Goal: Check status: Check status

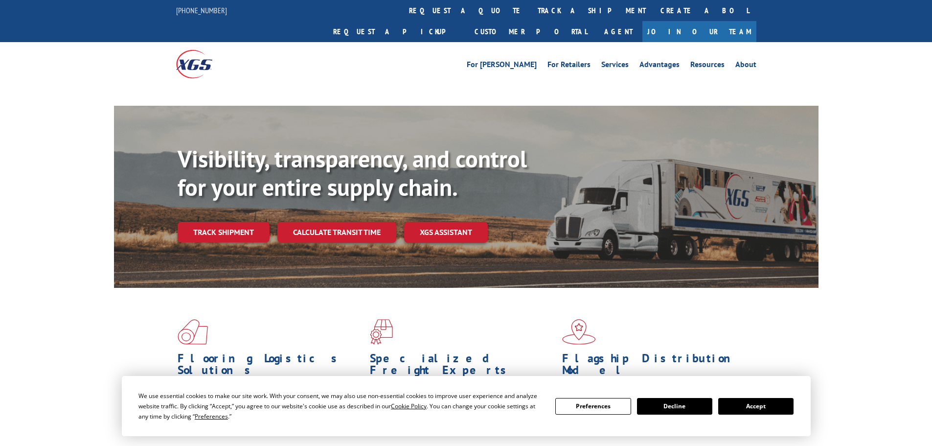
click at [761, 406] on button "Accept" at bounding box center [755, 406] width 75 height 17
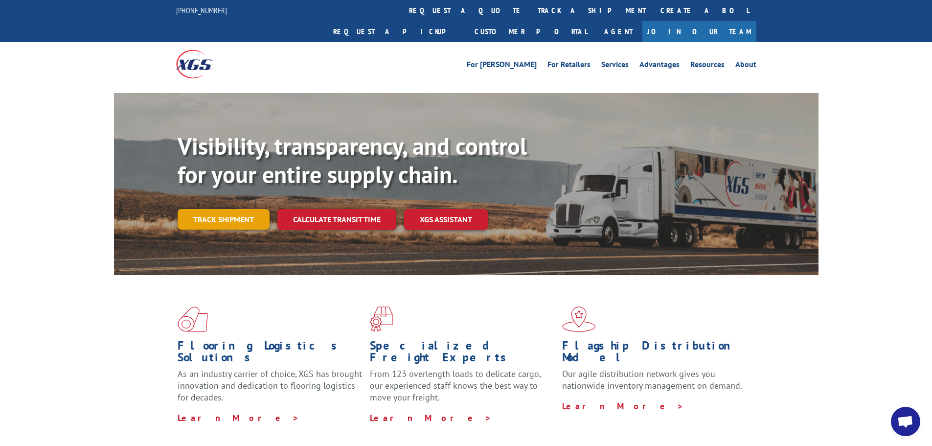
click at [218, 209] on link "Track shipment" at bounding box center [224, 219] width 92 height 21
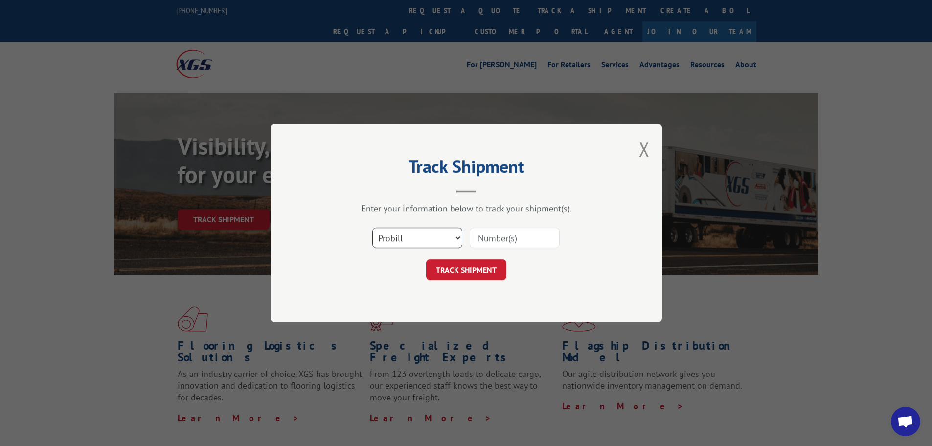
click at [408, 245] on select "Select category... Probill BOL PO" at bounding box center [417, 237] width 90 height 21
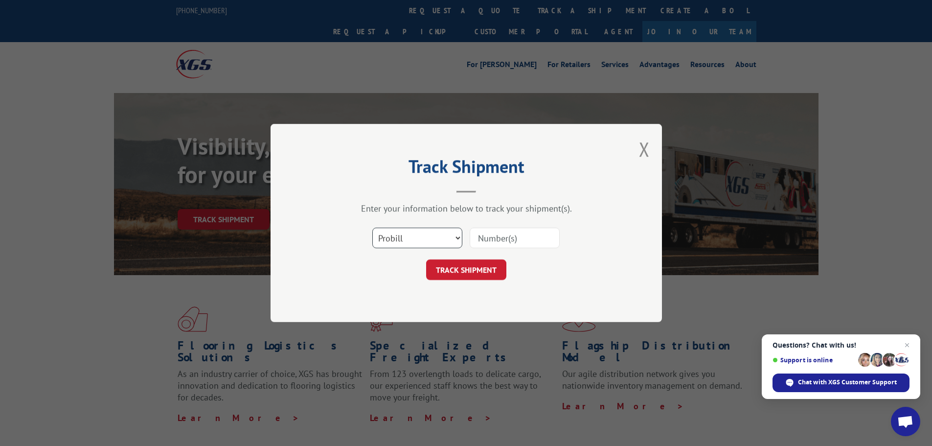
select select "bol"
click at [372, 227] on select "Select category... Probill BOL PO" at bounding box center [417, 237] width 90 height 21
click at [500, 240] on input at bounding box center [515, 237] width 90 height 21
paste input "5225832"
type input "5225832"
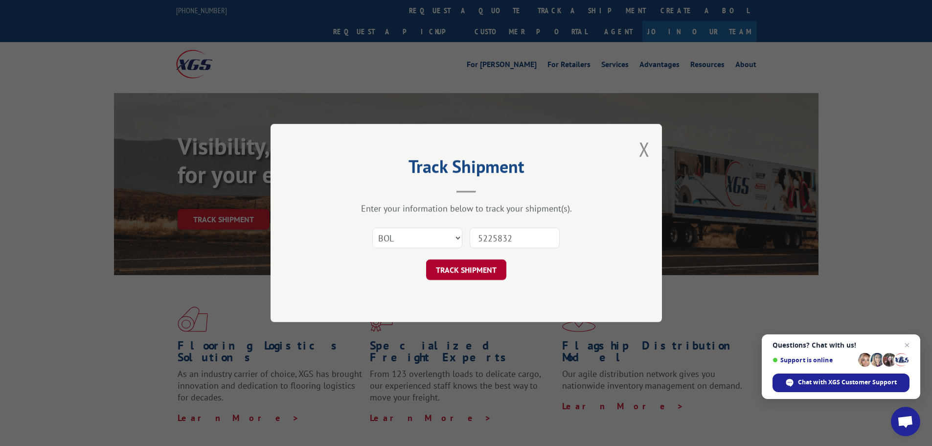
click at [473, 265] on button "TRACK SHIPMENT" at bounding box center [466, 269] width 80 height 21
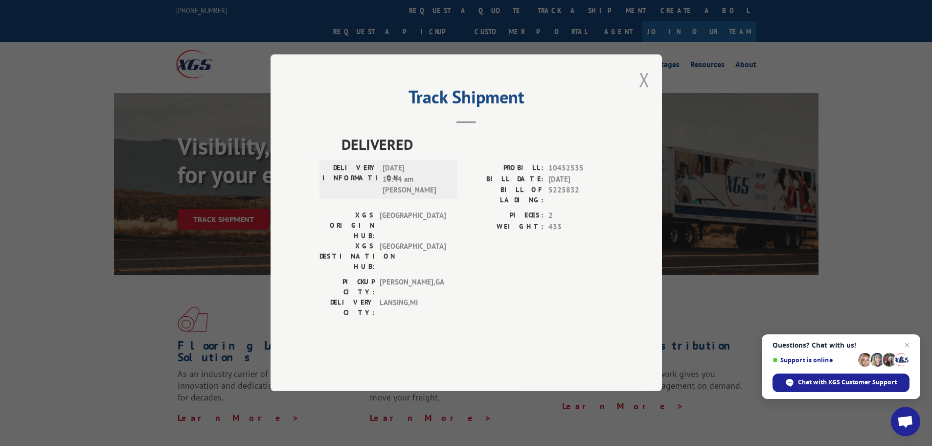
click at [643, 92] on button "Close modal" at bounding box center [644, 80] width 11 height 26
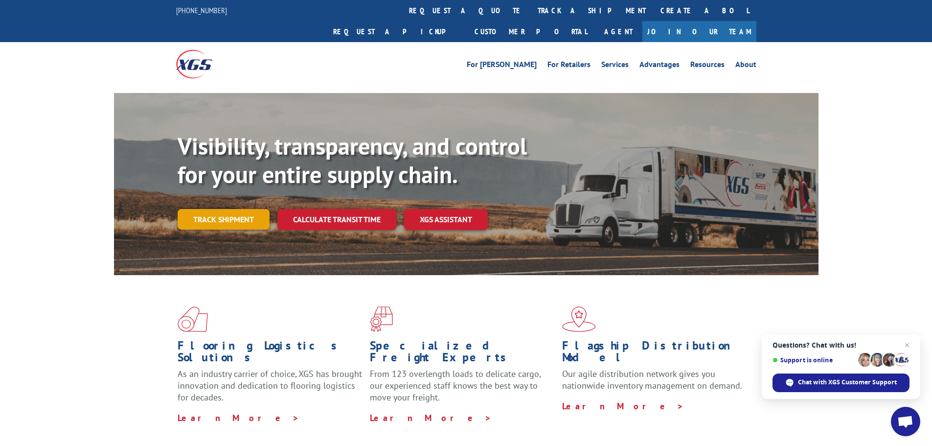
click at [239, 209] on link "Track shipment" at bounding box center [224, 219] width 92 height 21
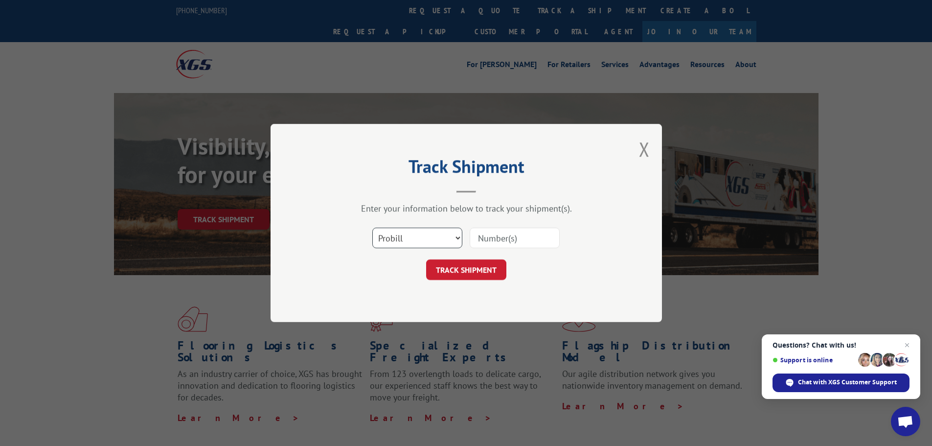
click at [404, 237] on select "Select category... Probill BOL PO" at bounding box center [417, 237] width 90 height 21
click at [372, 227] on select "Select category... Probill BOL PO" at bounding box center [417, 237] width 90 height 21
click at [514, 246] on input at bounding box center [515, 237] width 90 height 21
paste input "17521313"
type input "17521313"
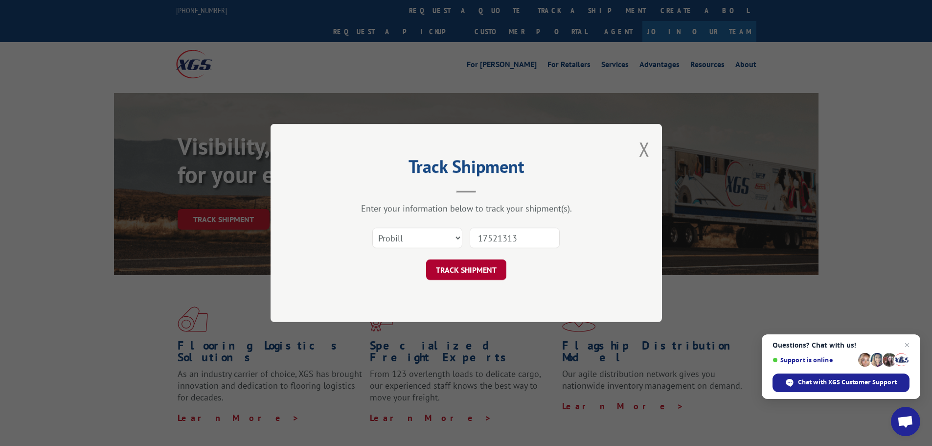
click at [464, 275] on button "TRACK SHIPMENT" at bounding box center [466, 269] width 80 height 21
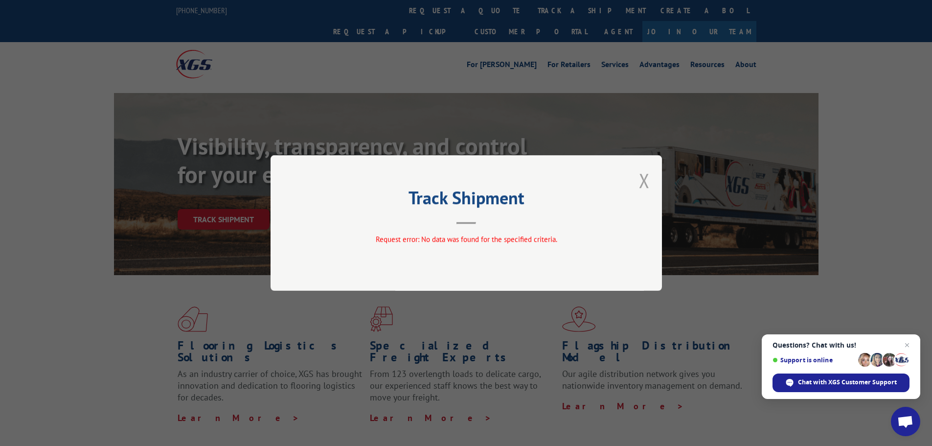
click at [644, 180] on button "Close modal" at bounding box center [644, 180] width 11 height 26
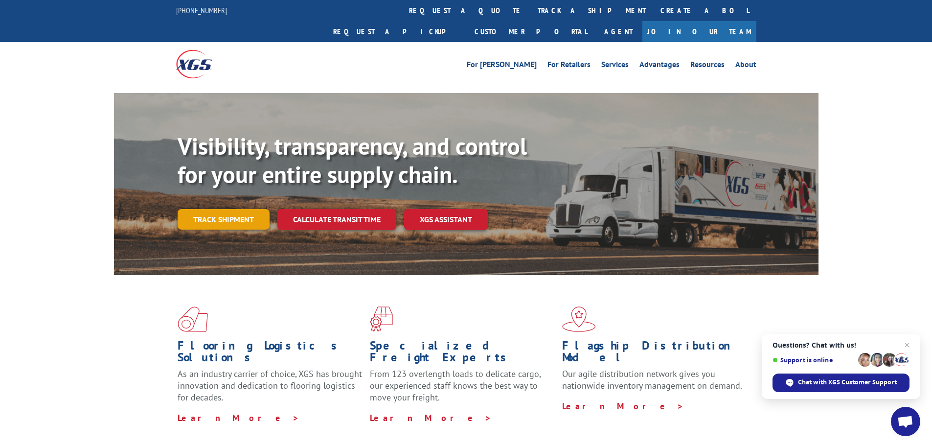
click at [212, 209] on link "Track shipment" at bounding box center [224, 219] width 92 height 21
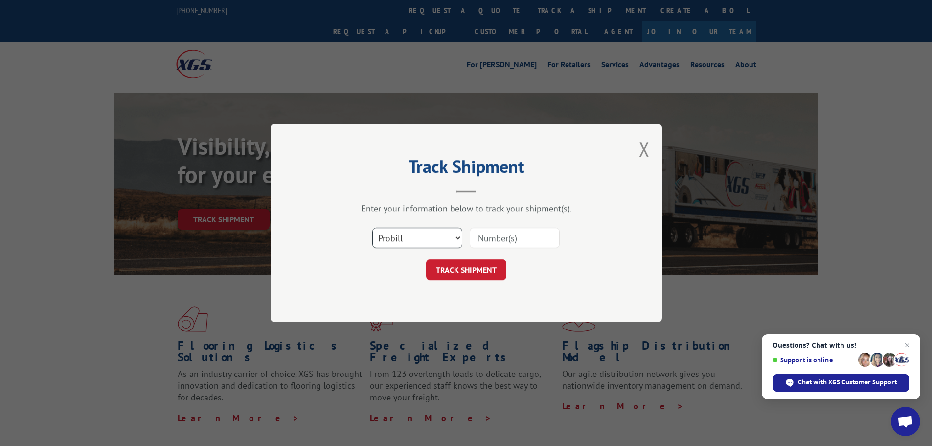
click at [415, 232] on select "Select category... Probill BOL PO" at bounding box center [417, 237] width 90 height 21
select select "po"
click at [372, 227] on select "Select category... Probill BOL PO" at bounding box center [417, 237] width 90 height 21
click at [527, 235] on input at bounding box center [515, 237] width 90 height 21
paste input "79508725"
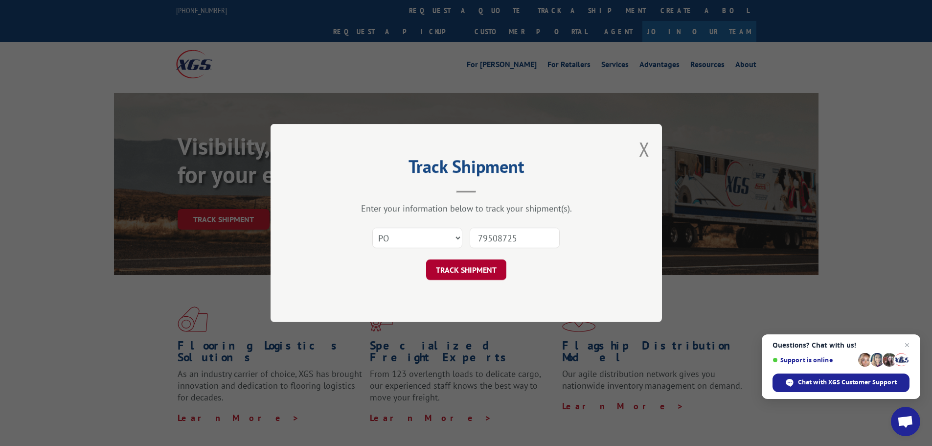
type input "79508725"
click at [476, 268] on button "TRACK SHIPMENT" at bounding box center [466, 269] width 80 height 21
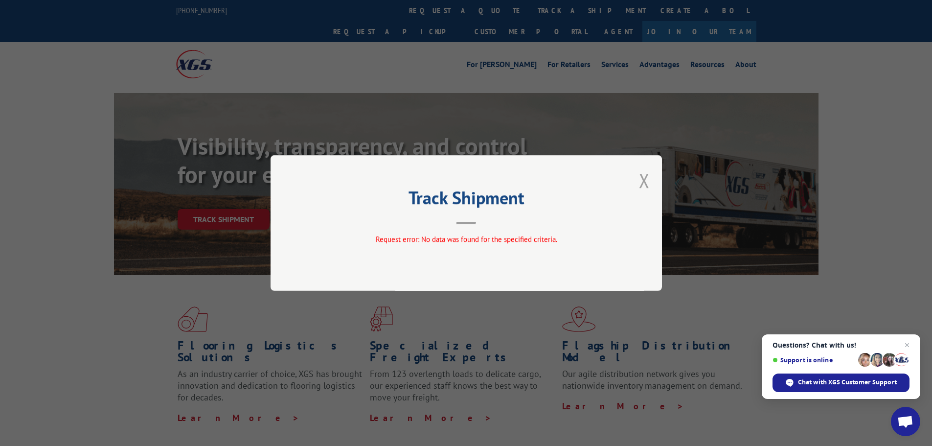
click at [645, 184] on button "Close modal" at bounding box center [644, 180] width 11 height 26
